Goal: Task Accomplishment & Management: Complete application form

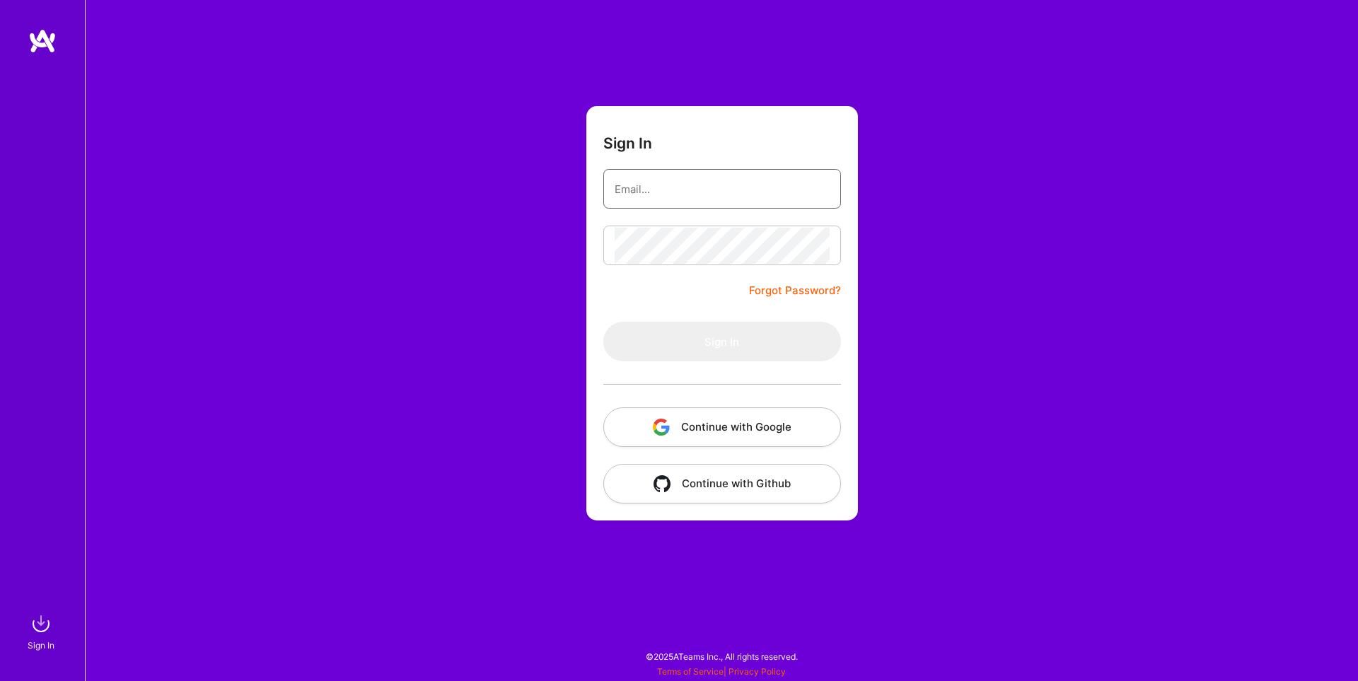
click at [687, 187] on input "email" at bounding box center [722, 189] width 215 height 36
type input "caedgar7@yahoo.com"
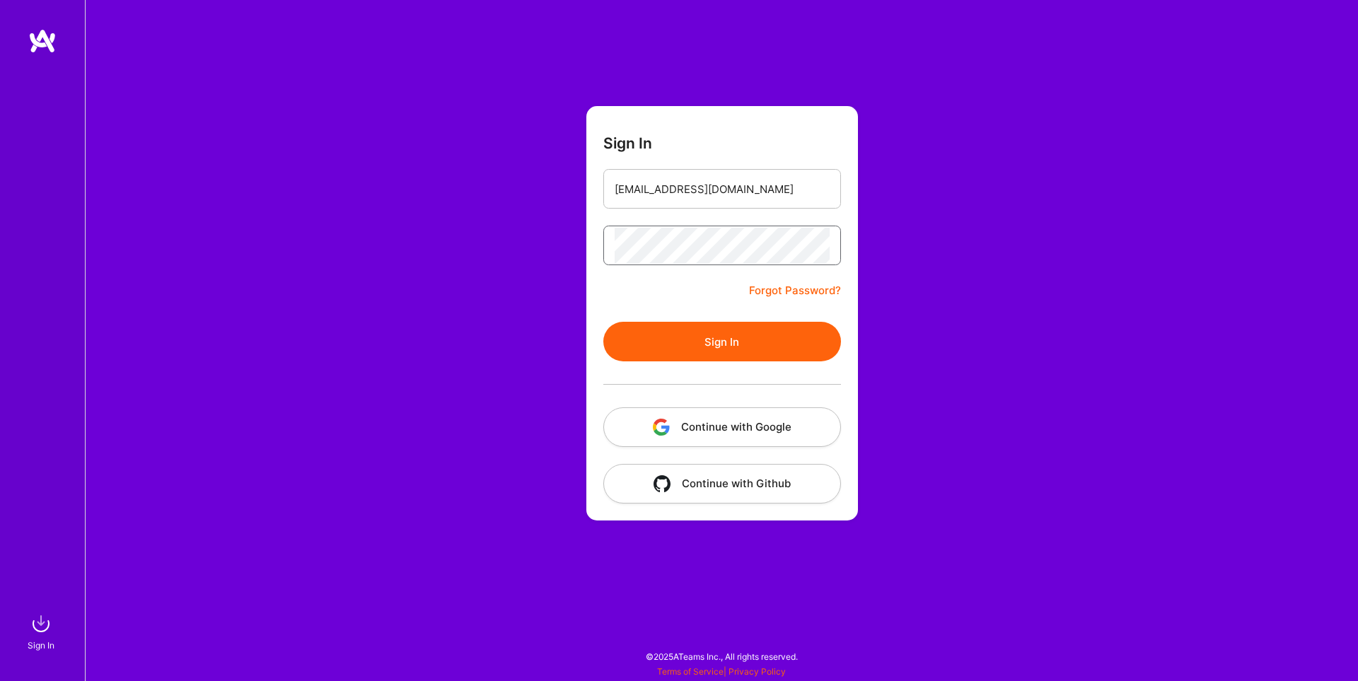
click at [603, 322] on button "Sign In" at bounding box center [722, 342] width 238 height 40
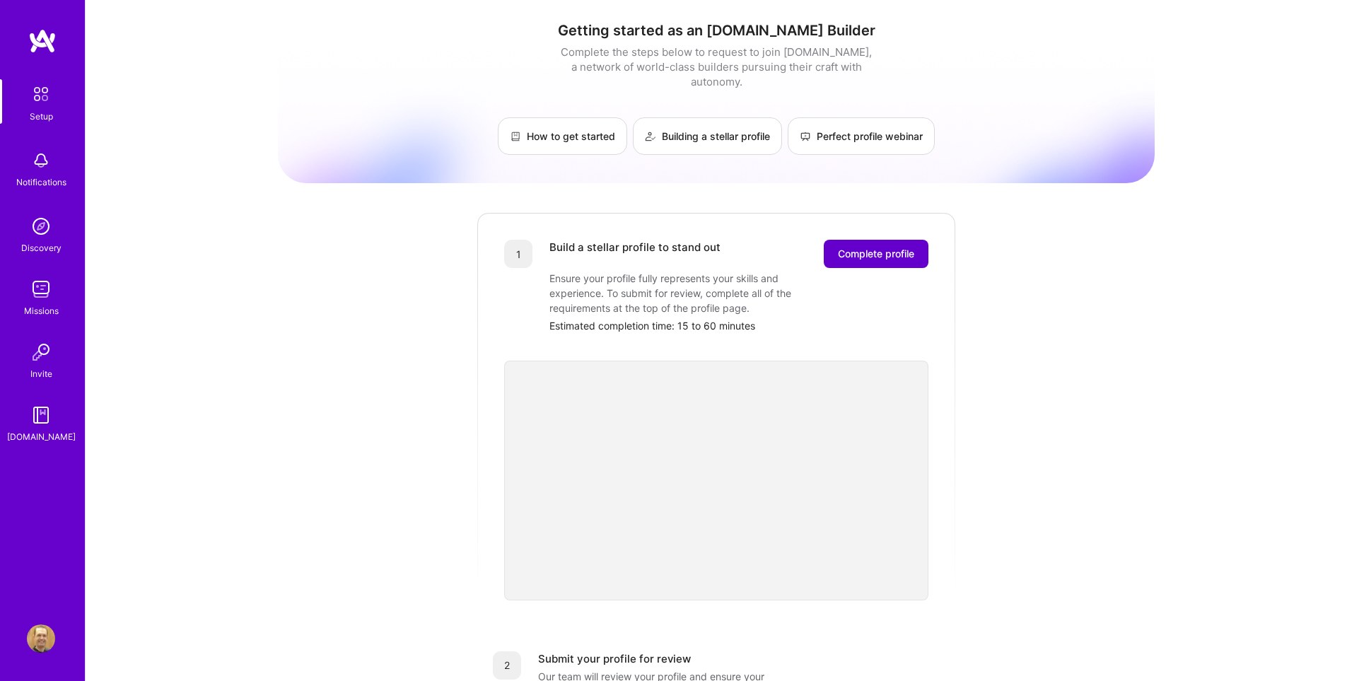
click at [881, 247] on span "Complete profile" at bounding box center [876, 254] width 76 height 14
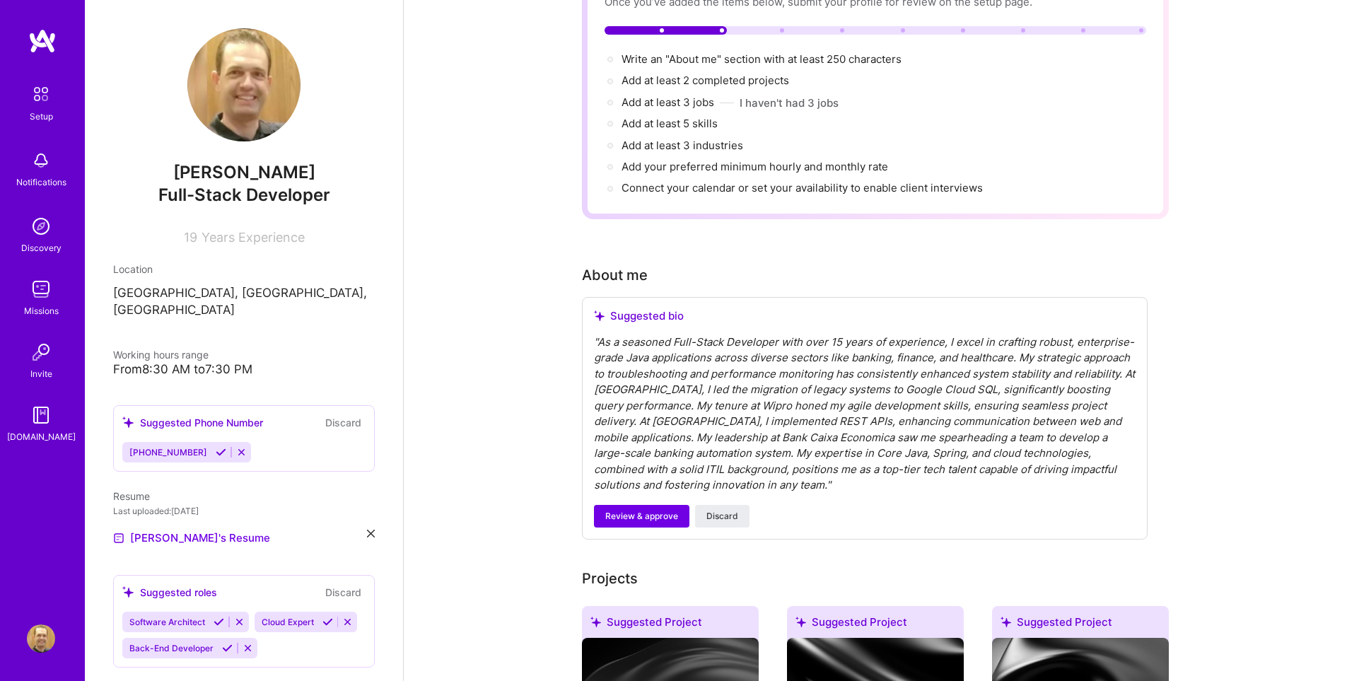
scroll to position [212, 0]
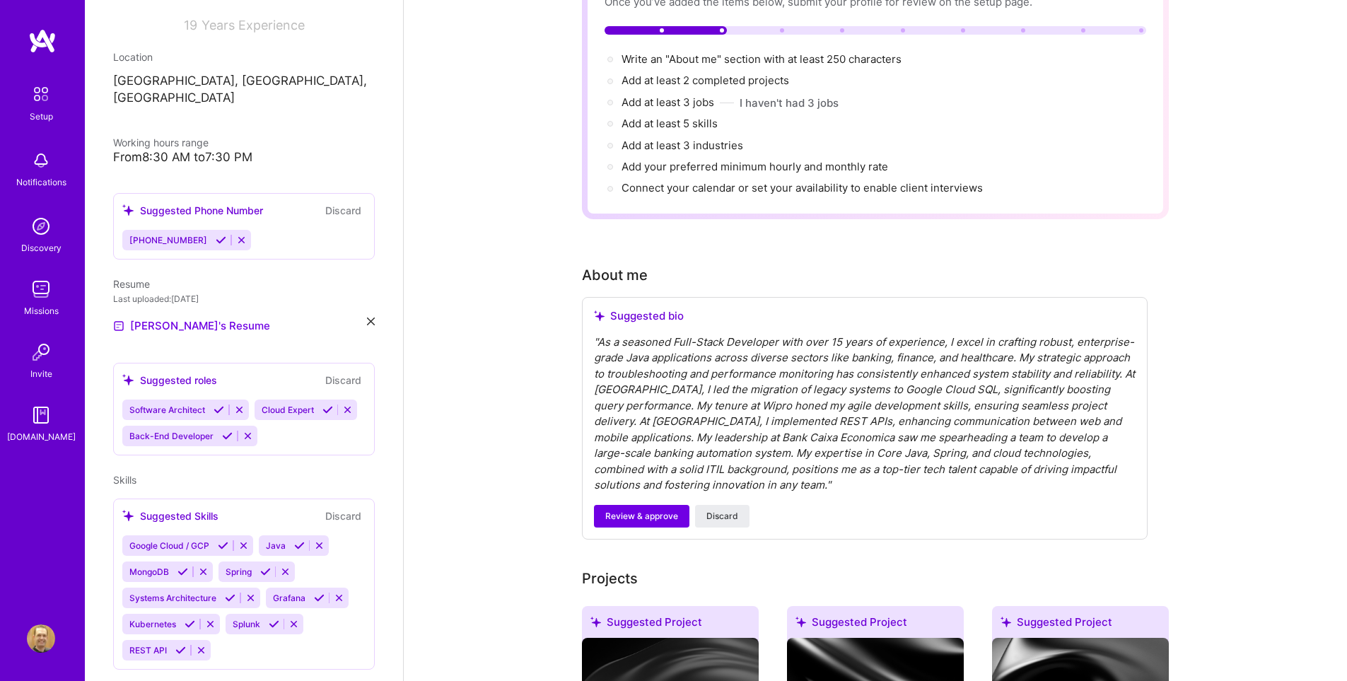
click at [240, 404] on icon at bounding box center [239, 409] width 11 height 11
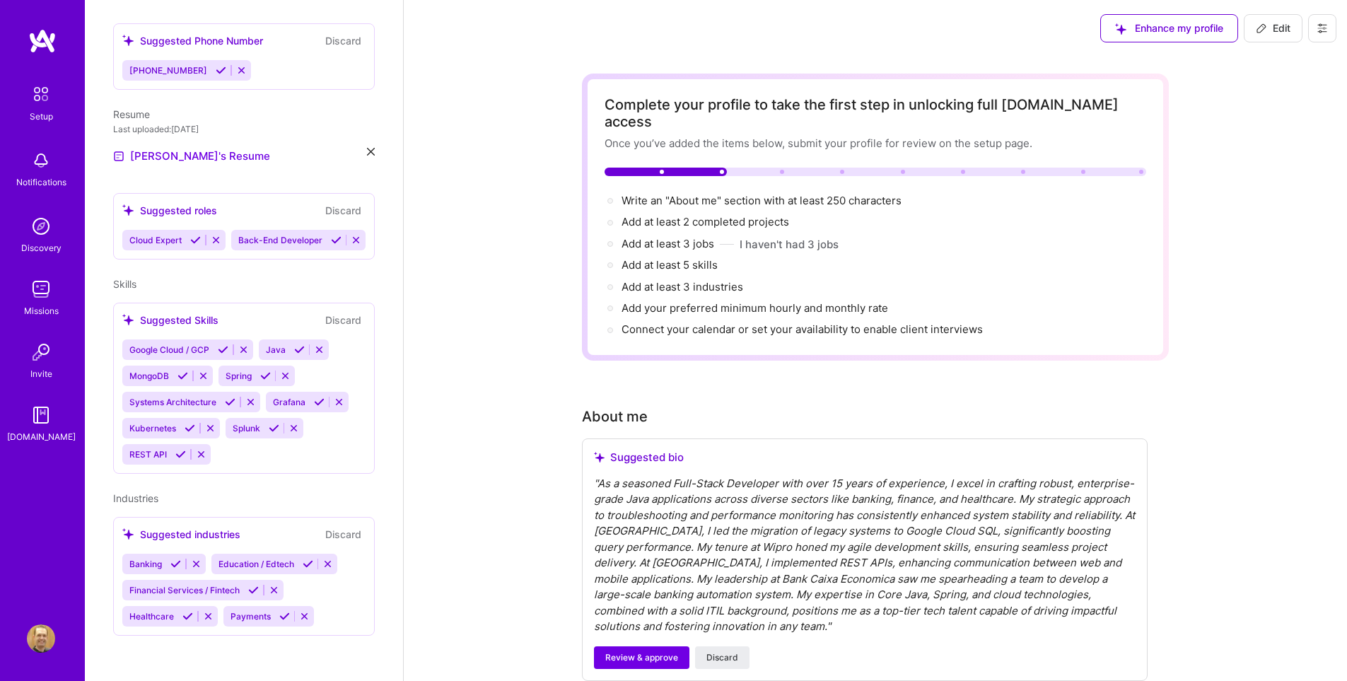
scroll to position [0, 0]
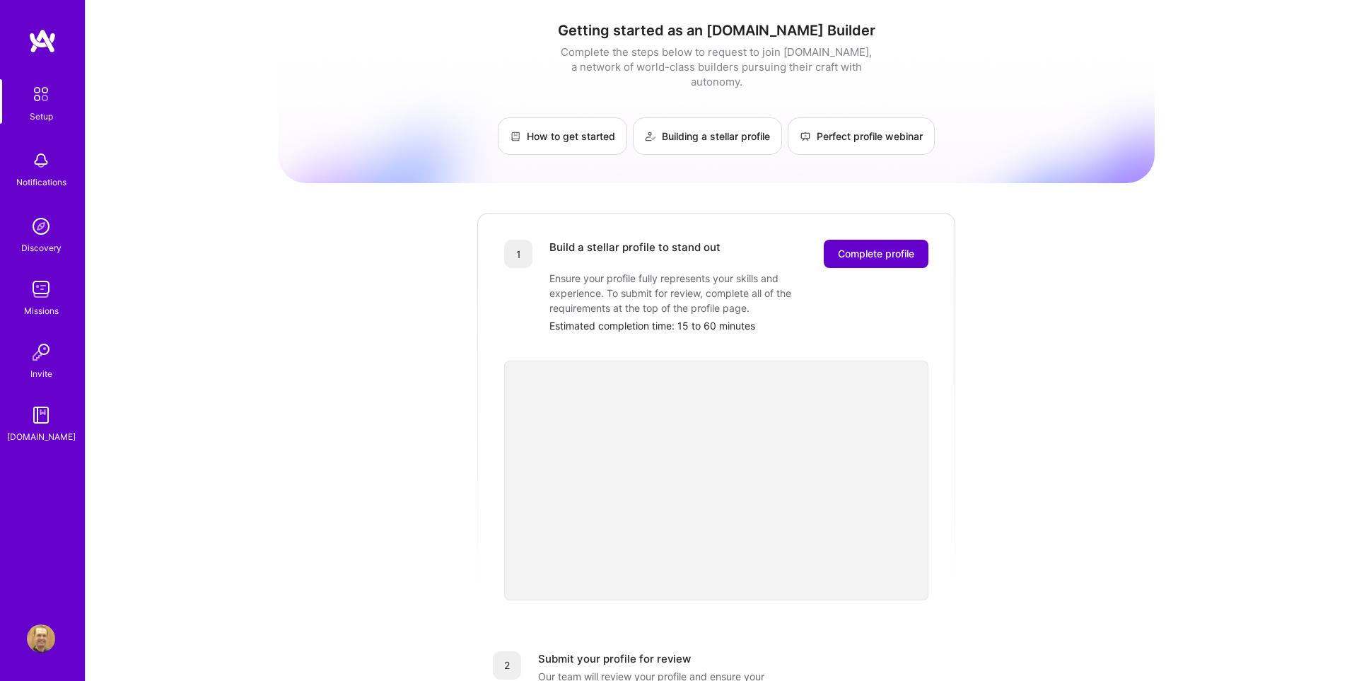
click at [890, 247] on span "Complete profile" at bounding box center [876, 254] width 76 height 14
